Goal: Task Accomplishment & Management: Manage account settings

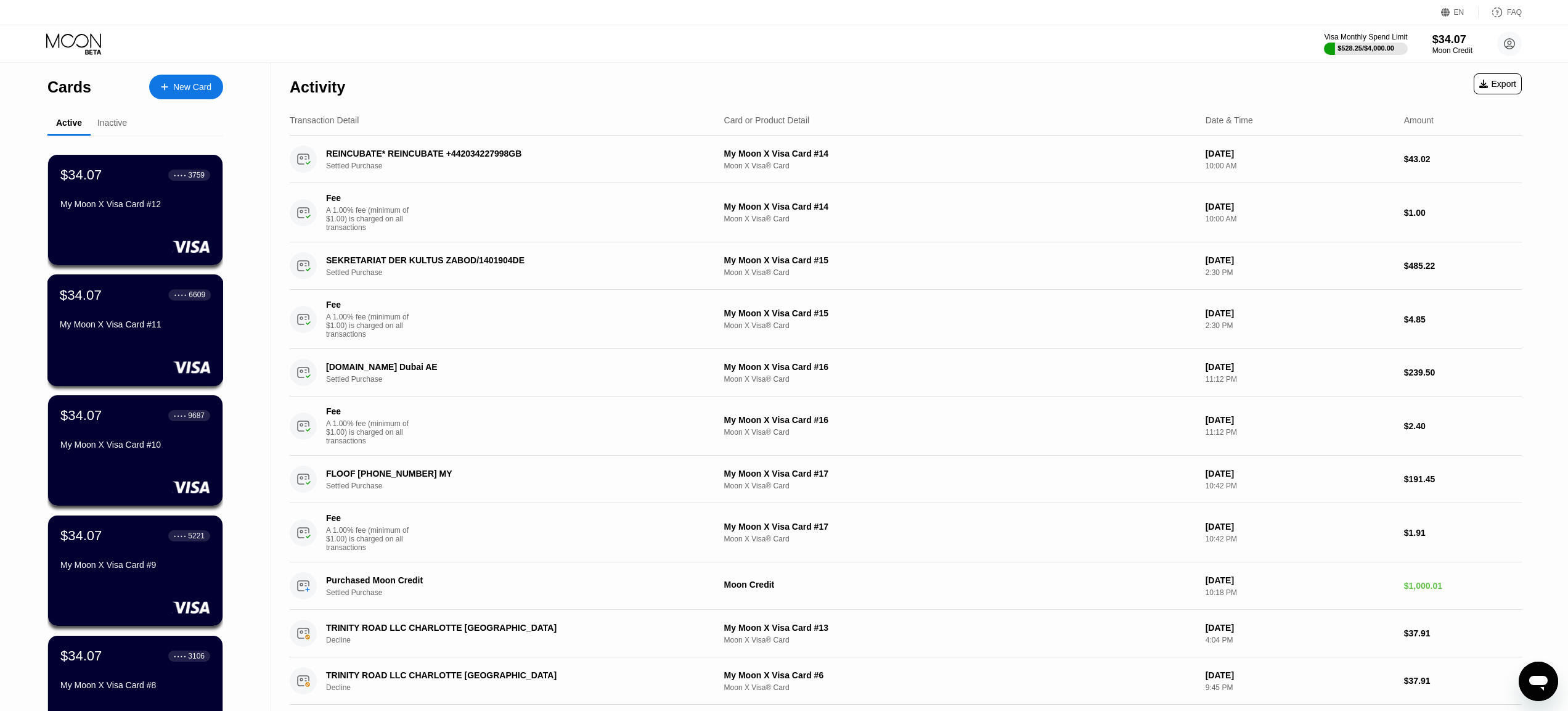
click at [148, 334] on div "My Moon X Visa Card #11" at bounding box center [135, 327] width 151 height 15
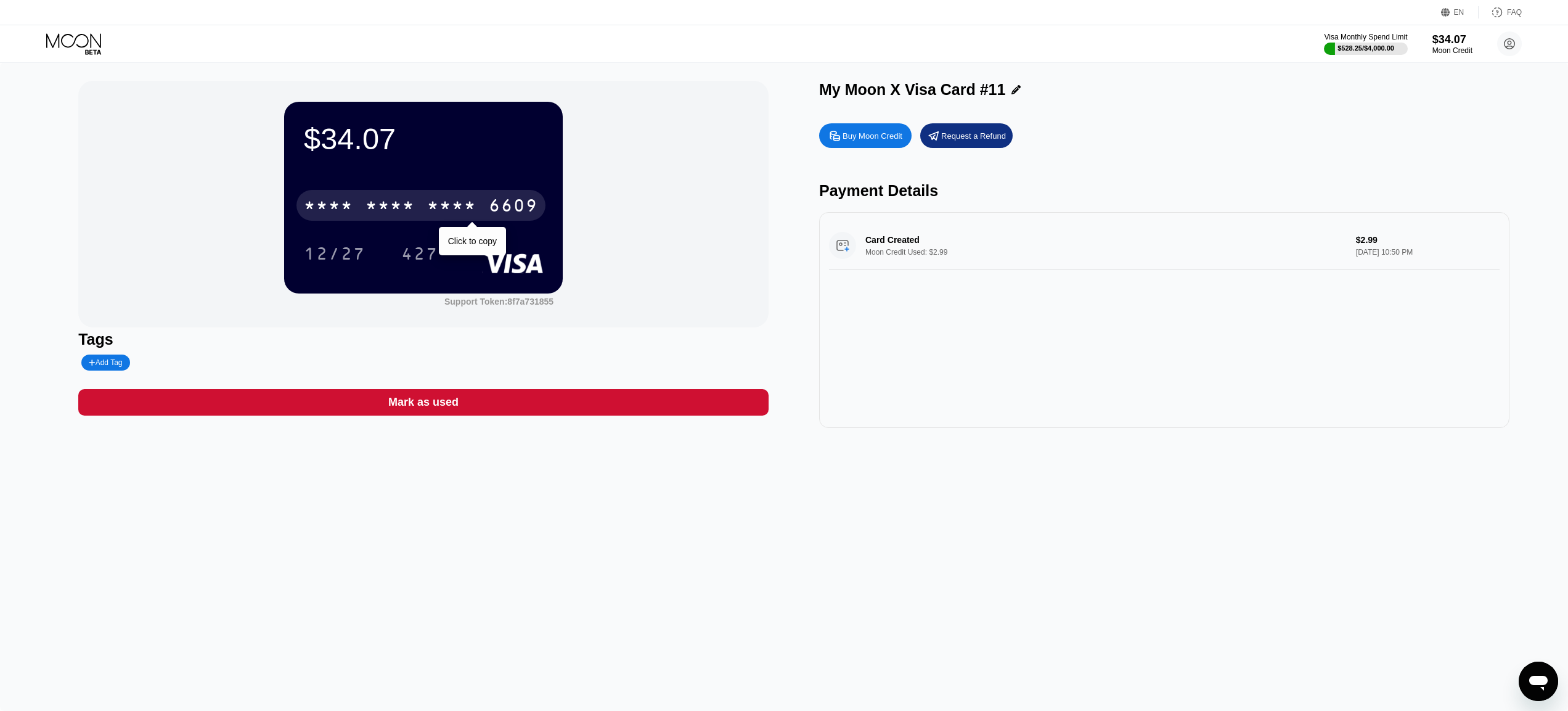
click at [526, 214] on div "6609" at bounding box center [513, 207] width 49 height 20
click at [631, 220] on div "$34.07 4513 6500 2093 6609 12/27 427 Support Token: 8f7a731855" at bounding box center [423, 204] width 691 height 247
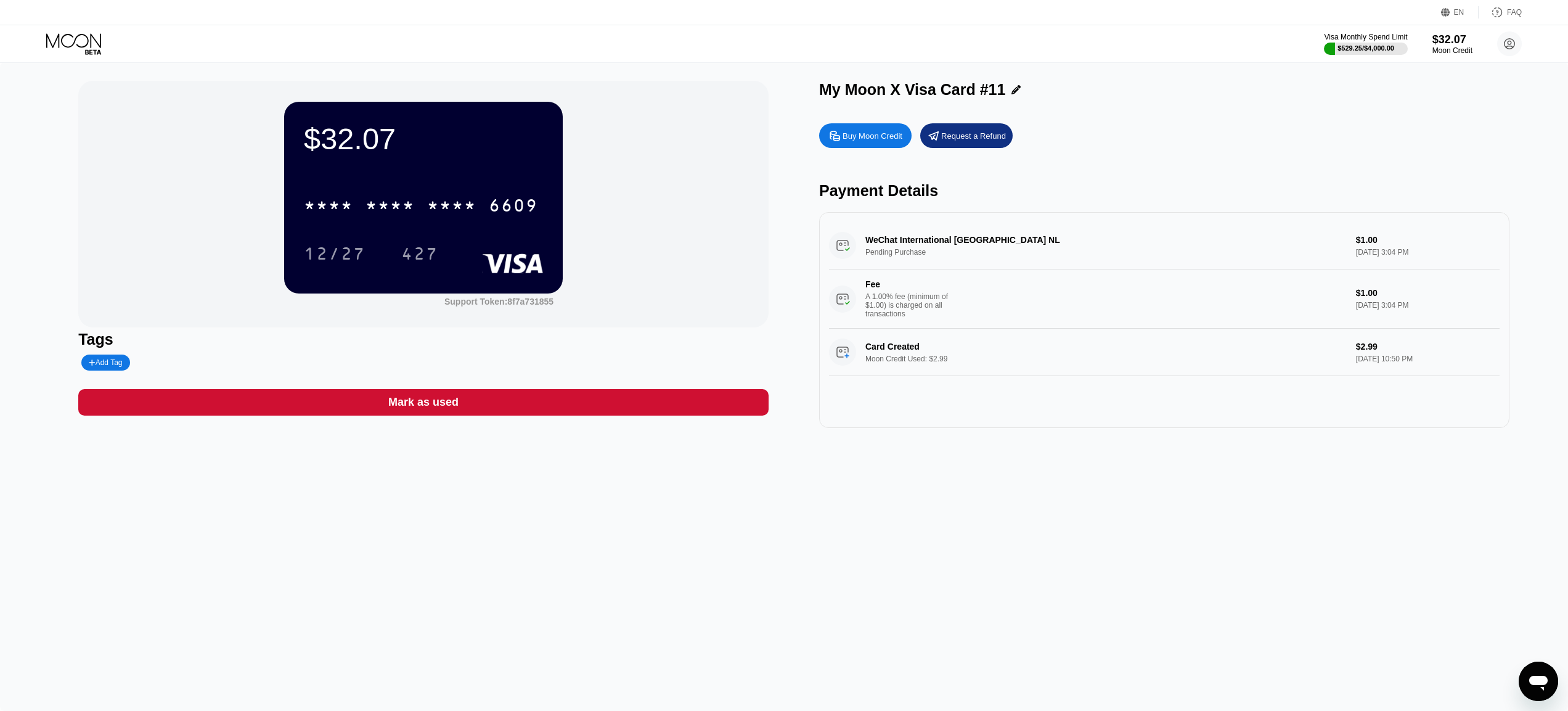
click at [542, 414] on div "Mark as used" at bounding box center [423, 402] width 691 height 27
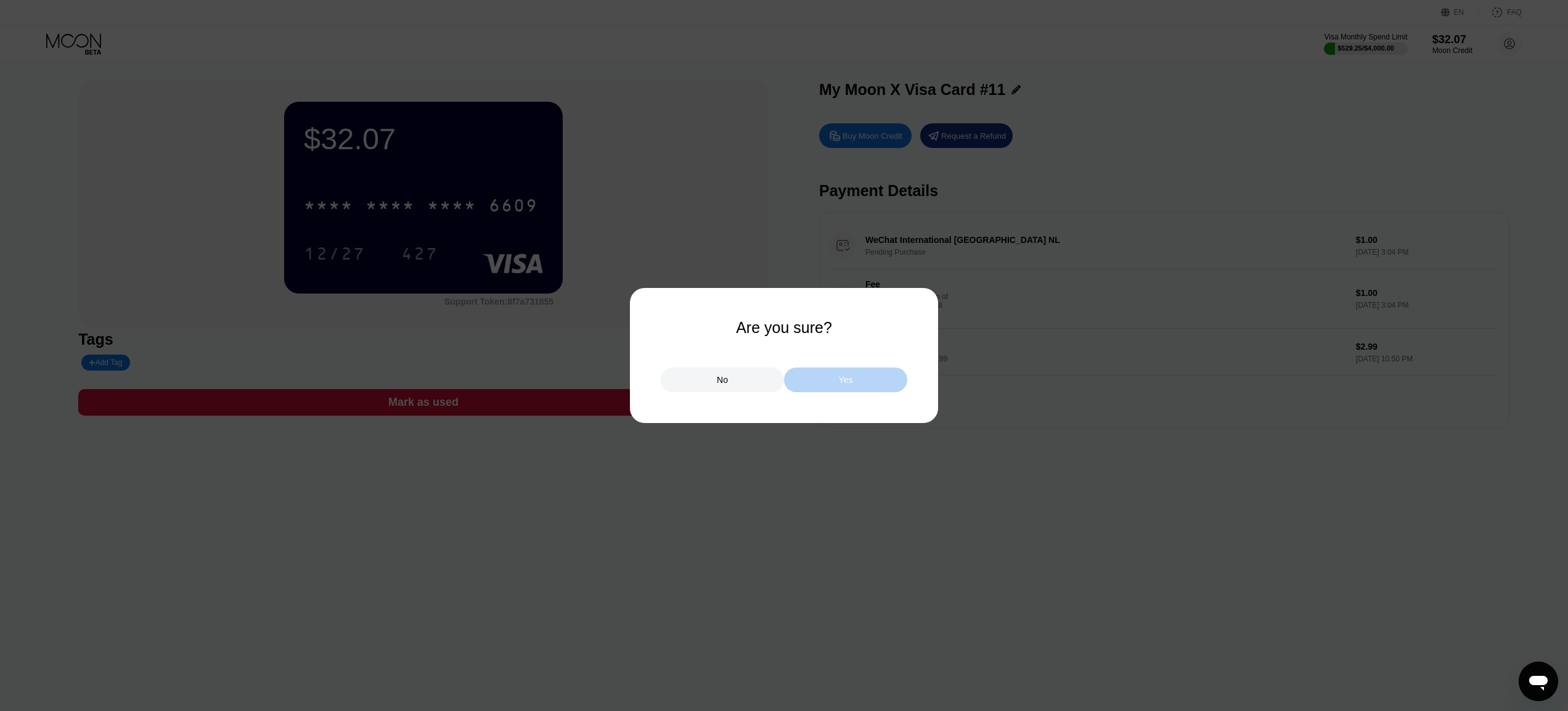
click at [833, 377] on div "Yes" at bounding box center [846, 380] width 123 height 24
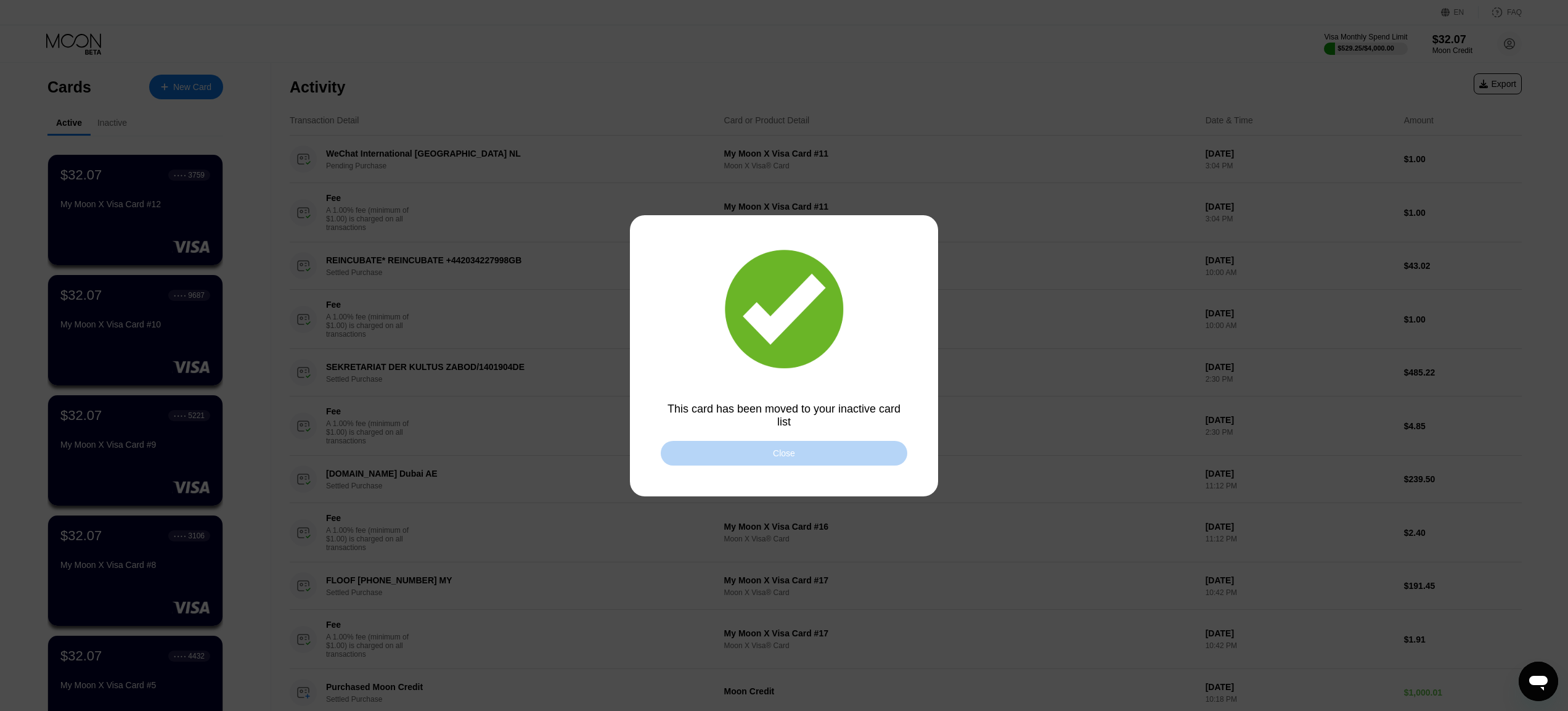
click at [824, 457] on div "Close" at bounding box center [784, 453] width 246 height 24
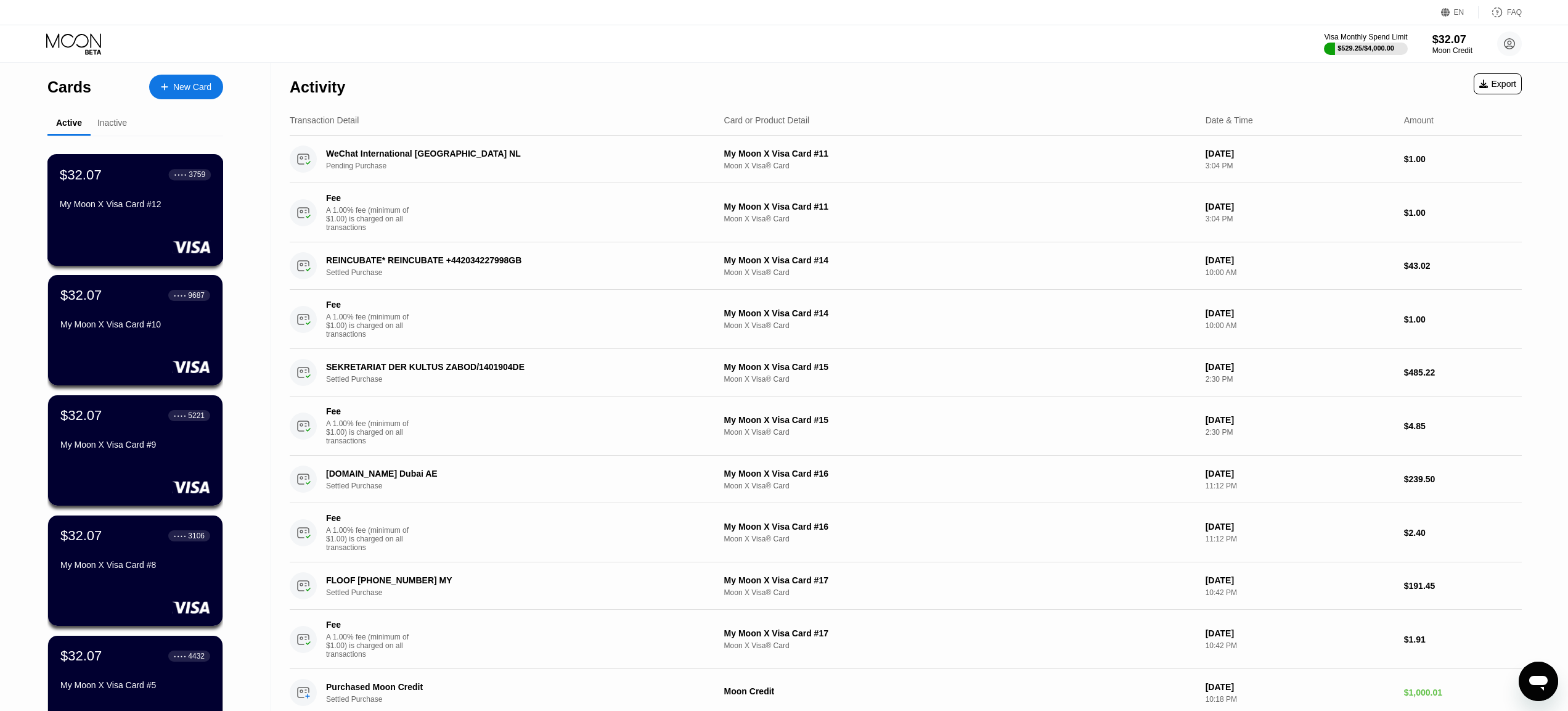
click at [163, 229] on div "$32.07 ● ● ● ● 3759 My Moon X Visa Card #12" at bounding box center [135, 210] width 176 height 112
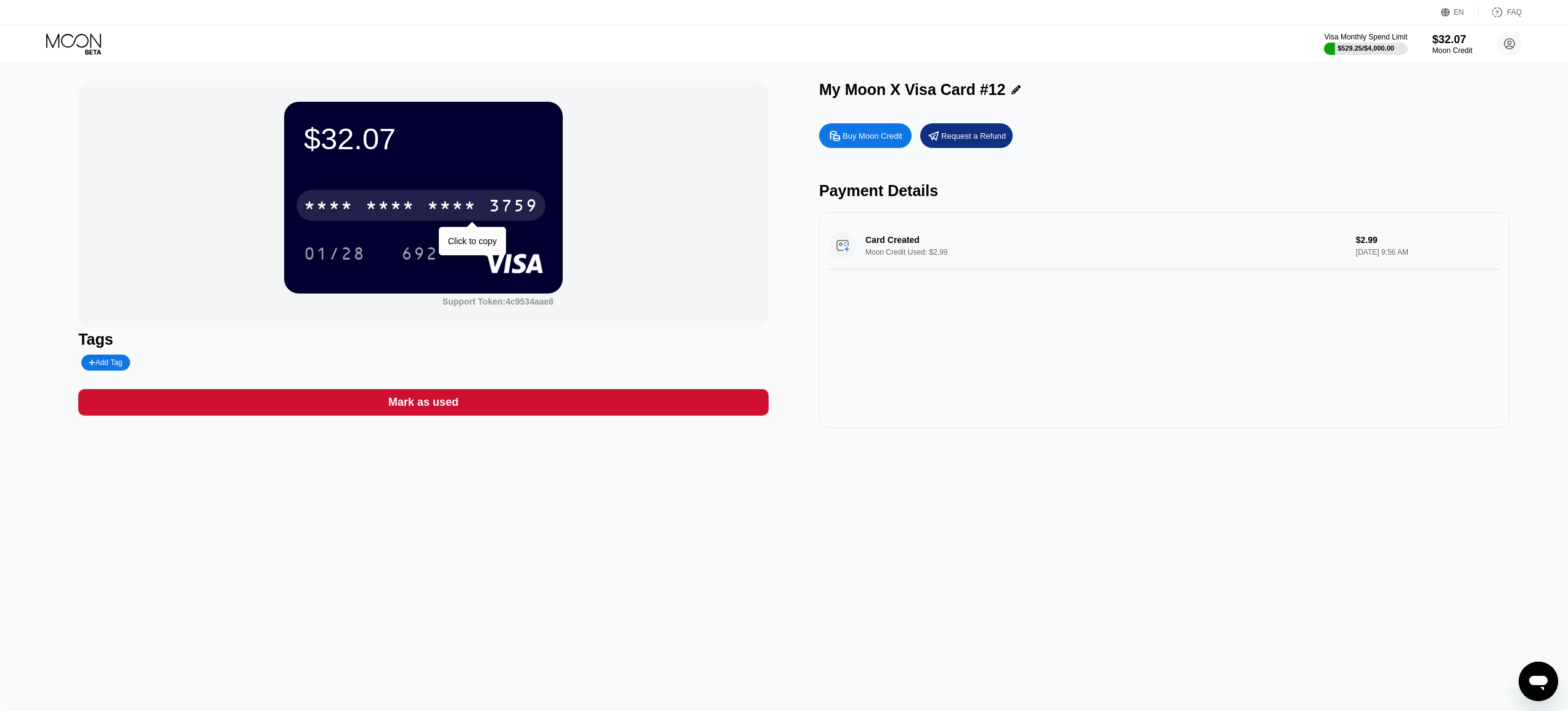
click at [431, 209] on div "* * * *" at bounding box center [451, 207] width 49 height 20
click at [406, 409] on div "Mark as used" at bounding box center [423, 403] width 70 height 14
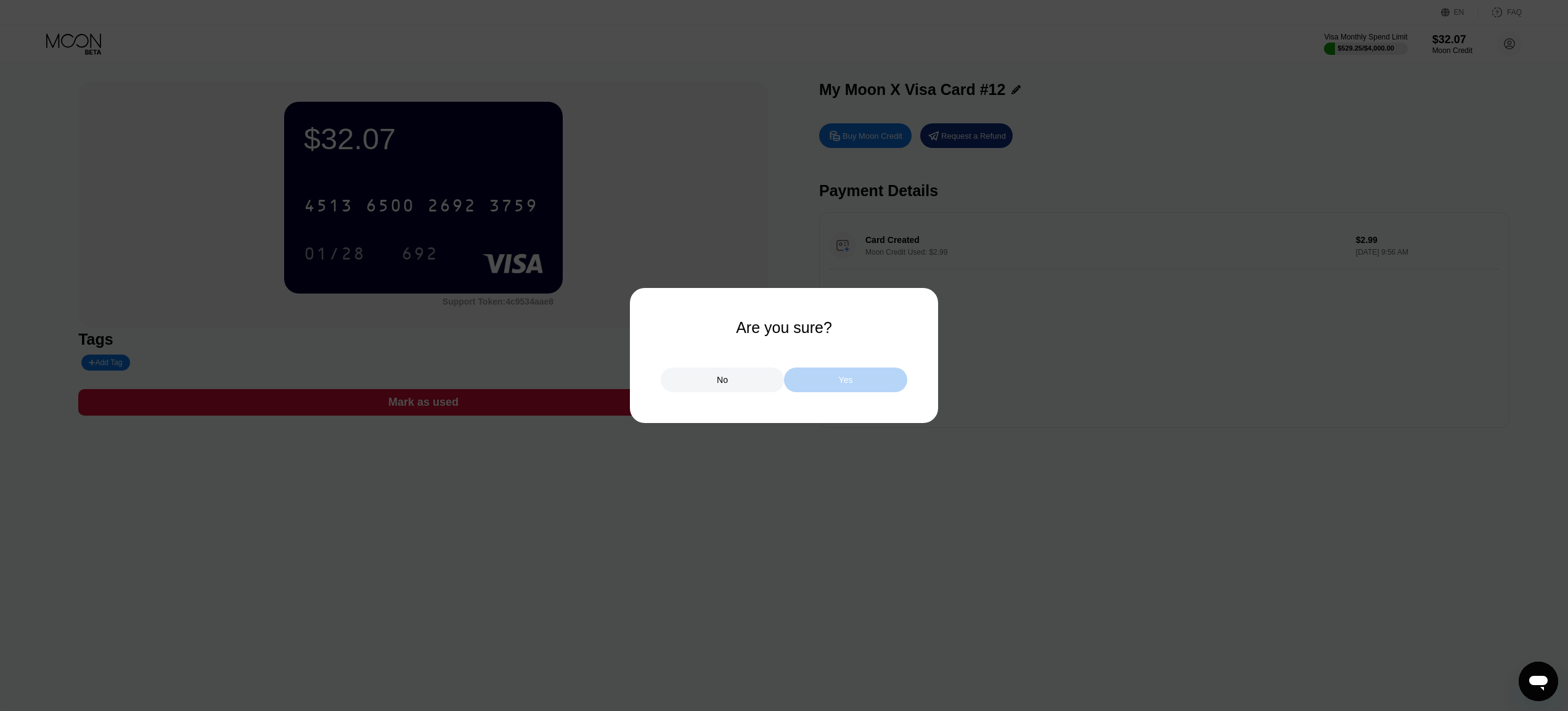
click at [832, 376] on div "Yes" at bounding box center [846, 380] width 123 height 24
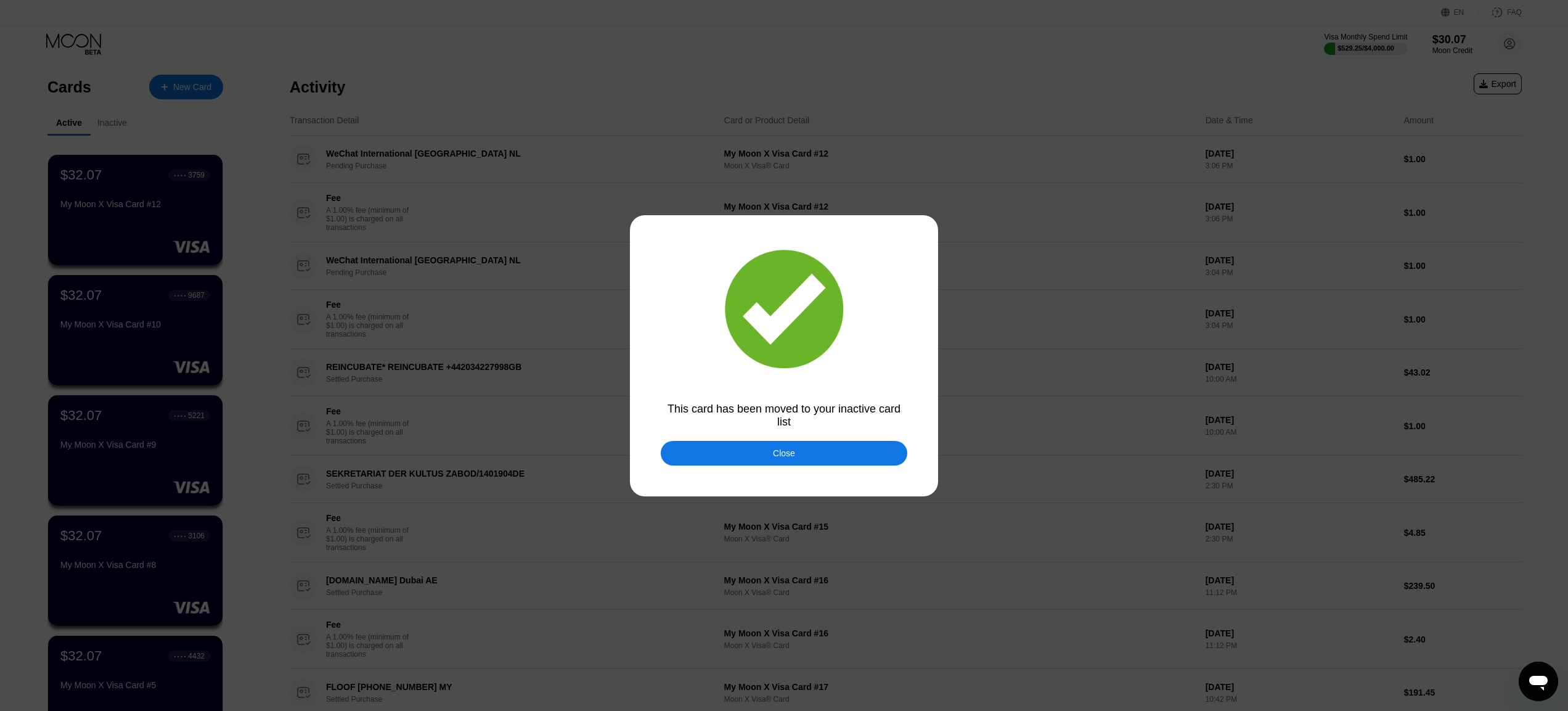
click at [815, 452] on div "Close" at bounding box center [784, 453] width 246 height 24
